Goal: Task Accomplishment & Management: Use online tool/utility

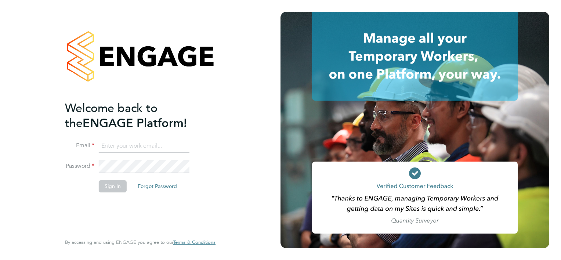
type input "[PERSON_NAME][EMAIL_ADDRESS][PERSON_NAME][DOMAIN_NAME]"
click at [113, 186] on button "Sign In" at bounding box center [113, 186] width 28 height 12
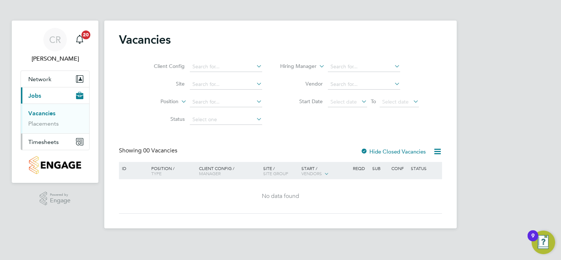
click at [43, 141] on span "Timesheets" at bounding box center [43, 142] width 30 height 7
click at [46, 129] on link "Timesheets" at bounding box center [43, 129] width 30 height 7
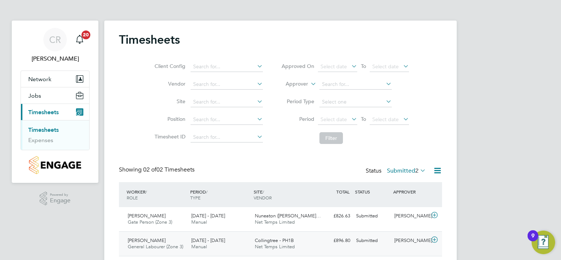
scroll to position [22, 0]
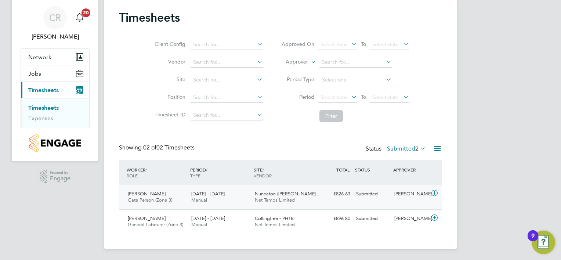
click at [186, 199] on div "Pavanjeet Singh Gill Gate Person (Zone 3) 22 - 28 Sep 2025" at bounding box center [157, 197] width 64 height 18
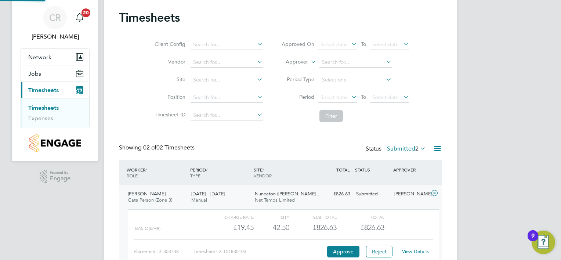
scroll to position [12, 71]
click at [346, 252] on button "Approve" at bounding box center [343, 252] width 32 height 12
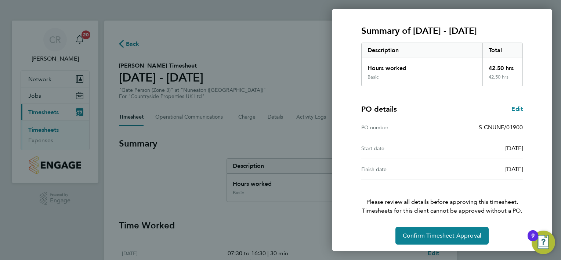
scroll to position [91, 0]
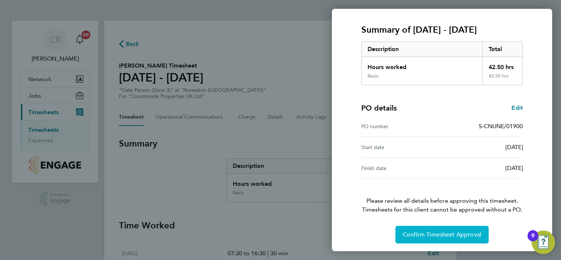
click at [437, 238] on button "Confirm Timesheet Approval" at bounding box center [442, 235] width 93 height 18
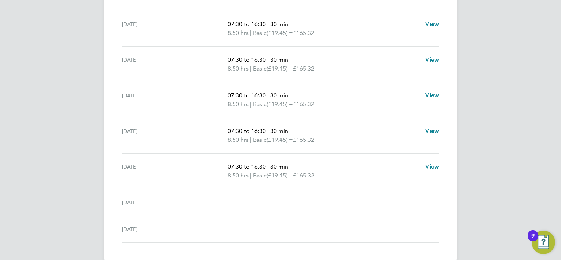
scroll to position [231, 0]
